Goal: Task Accomplishment & Management: Manage account settings

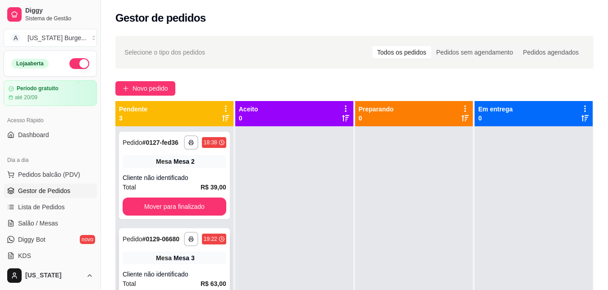
click at [167, 244] on div "Pedido # 0129-06680" at bounding box center [151, 239] width 57 height 11
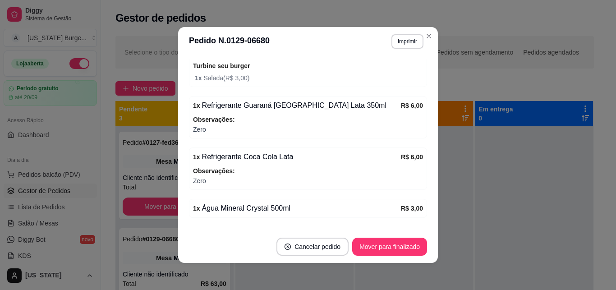
scroll to position [175, 0]
click at [350, 106] on div "1 x Refrigerante Guaraná [GEOGRAPHIC_DATA] Lata 350ml" at bounding box center [297, 106] width 208 height 11
click at [312, 111] on div "1 x Refrigerante Guaraná [GEOGRAPHIC_DATA] Lata 350ml" at bounding box center [297, 106] width 208 height 11
click at [243, 107] on div "1 x Refrigerante Guaraná [GEOGRAPHIC_DATA] Lata 350ml" at bounding box center [297, 106] width 208 height 11
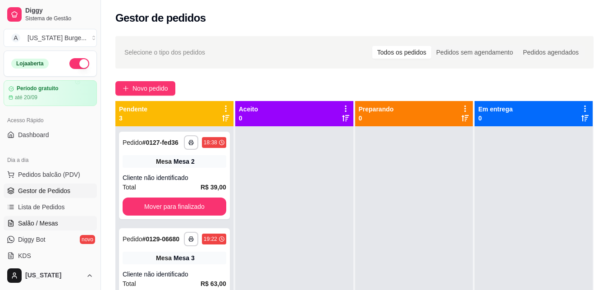
click at [40, 221] on span "Salão / Mesas" at bounding box center [38, 223] width 40 height 9
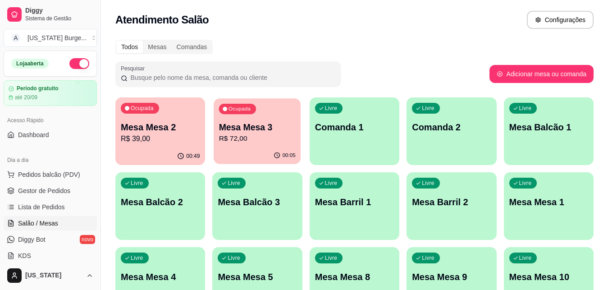
click at [255, 137] on p "R$ 72,00" at bounding box center [257, 138] width 77 height 10
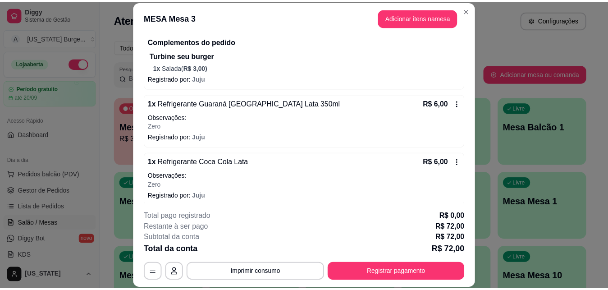
scroll to position [155, 0]
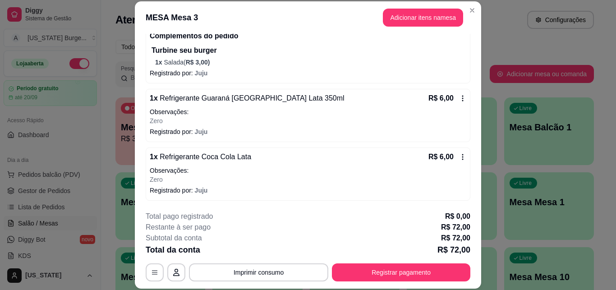
click at [365, 111] on p "Observações:" at bounding box center [308, 111] width 317 height 9
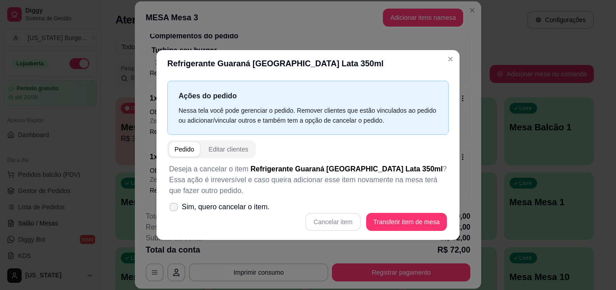
click at [175, 206] on icon at bounding box center [173, 206] width 7 height 5
click at [174, 208] on input "Sim, quero cancelar o item." at bounding box center [172, 211] width 6 height 6
checkbox input "true"
click at [326, 220] on button "Cancelar item" at bounding box center [333, 222] width 54 height 18
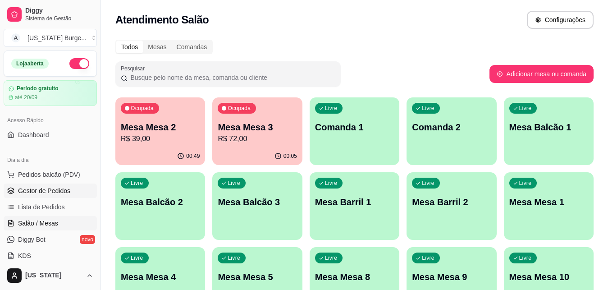
click at [46, 190] on span "Gestor de Pedidos" at bounding box center [44, 190] width 52 height 9
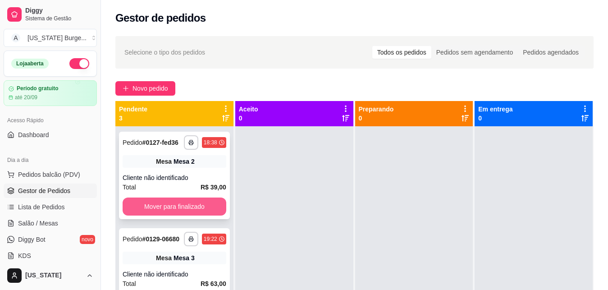
click at [169, 212] on button "Mover para finalizado" at bounding box center [175, 206] width 104 height 18
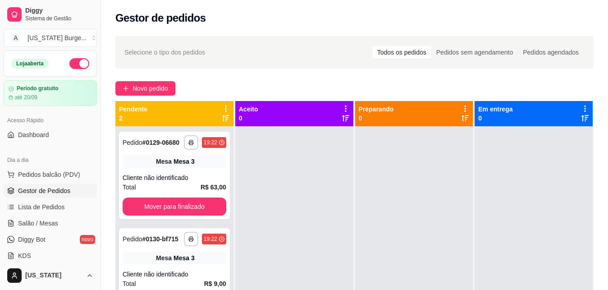
click at [169, 212] on button "Mover para finalizado" at bounding box center [175, 206] width 104 height 18
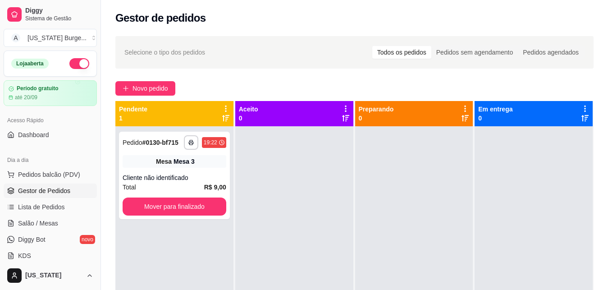
click at [169, 212] on button "Mover para finalizado" at bounding box center [175, 206] width 104 height 18
